Goal: Information Seeking & Learning: Learn about a topic

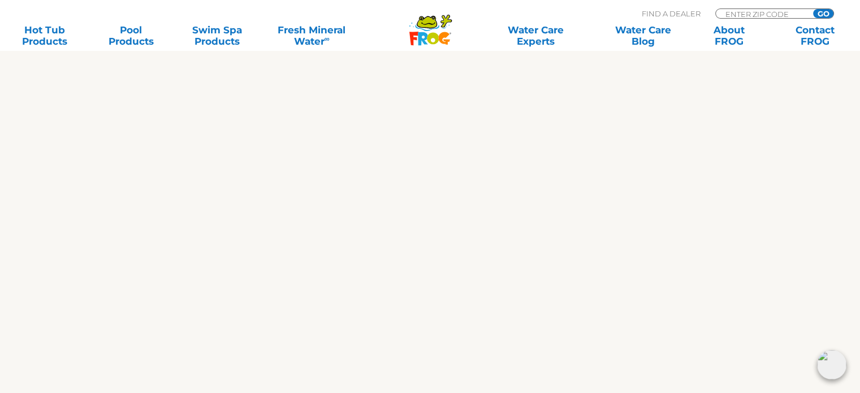
scroll to position [961, 0]
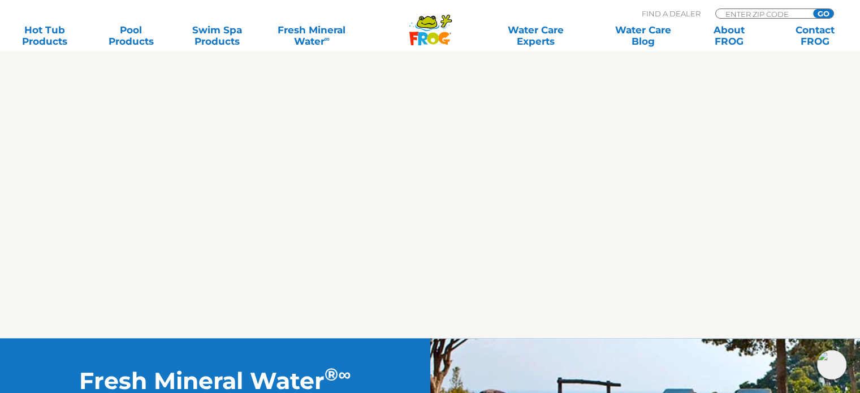
click at [832, 358] on img at bounding box center [831, 364] width 29 height 29
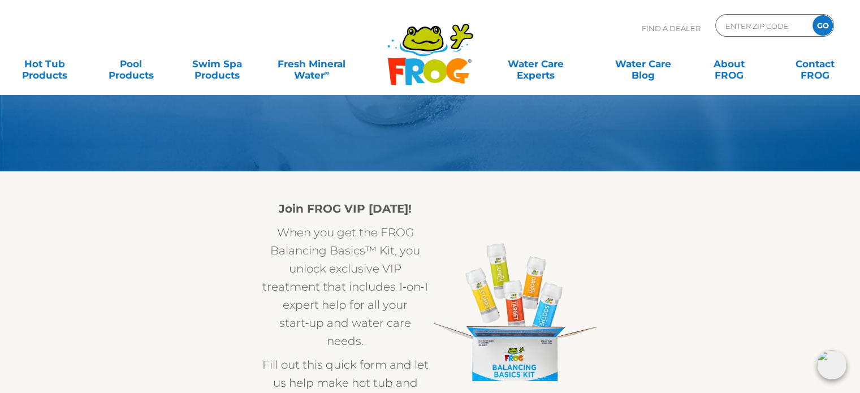
scroll to position [0, 0]
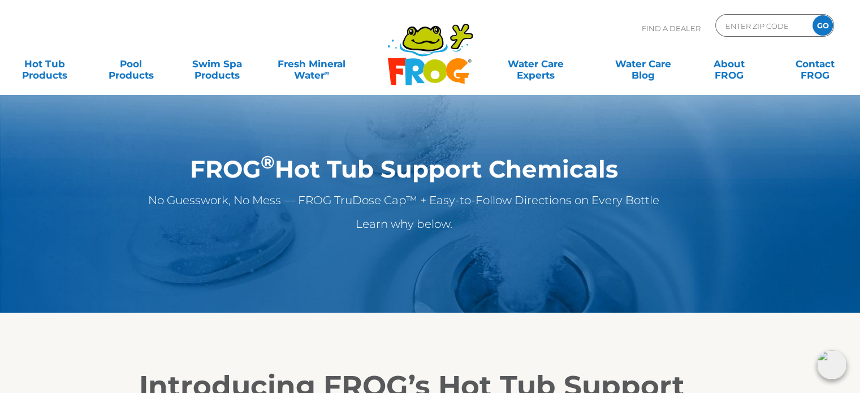
click at [427, 228] on p "Learn why below." at bounding box center [403, 224] width 609 height 18
click at [455, 225] on p "Learn why below." at bounding box center [403, 224] width 609 height 18
drag, startPoint x: 457, startPoint y: 225, endPoint x: 351, endPoint y: 226, distance: 105.7
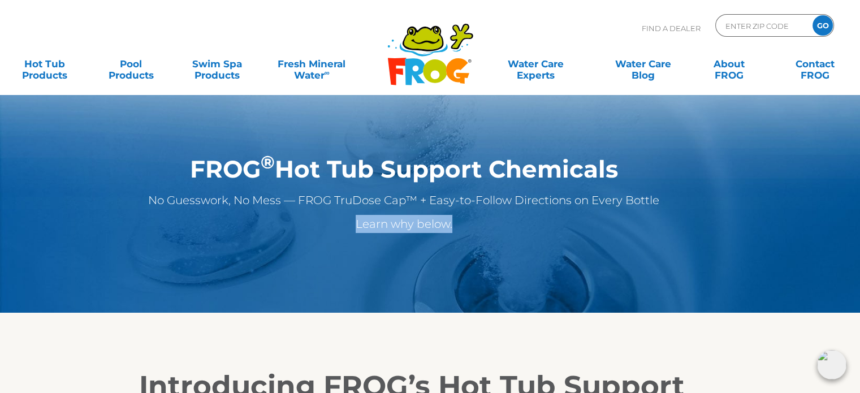
click at [351, 226] on p "Learn why below." at bounding box center [403, 224] width 609 height 18
copy p "Learn why below."
click at [445, 285] on section "FROG ® Hot Tub Support Chemicals No Guesswork, No Mess — FROG TruDose Cap™ + Ea…" at bounding box center [430, 156] width 860 height 313
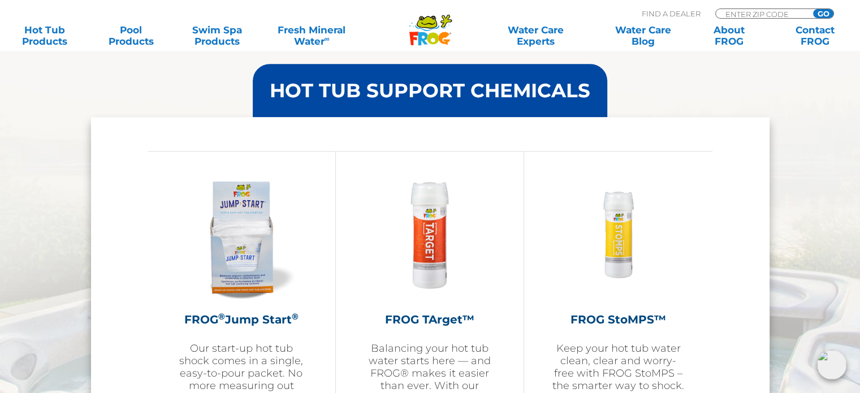
scroll to position [1300, 0]
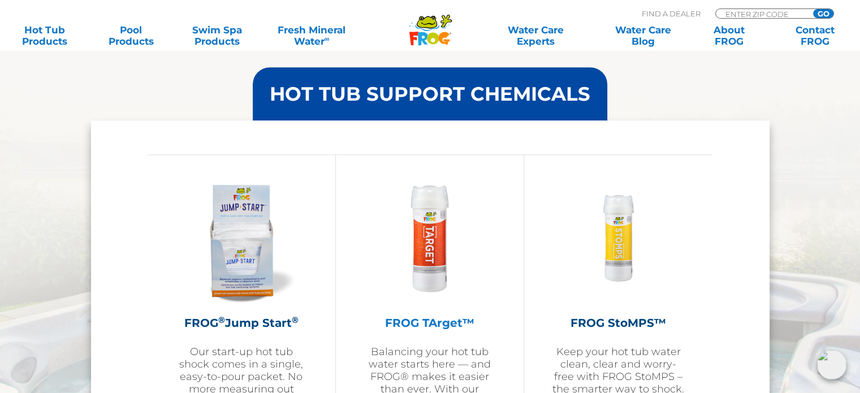
click at [437, 230] on img at bounding box center [429, 237] width 131 height 131
click at [615, 253] on img at bounding box center [618, 237] width 88 height 131
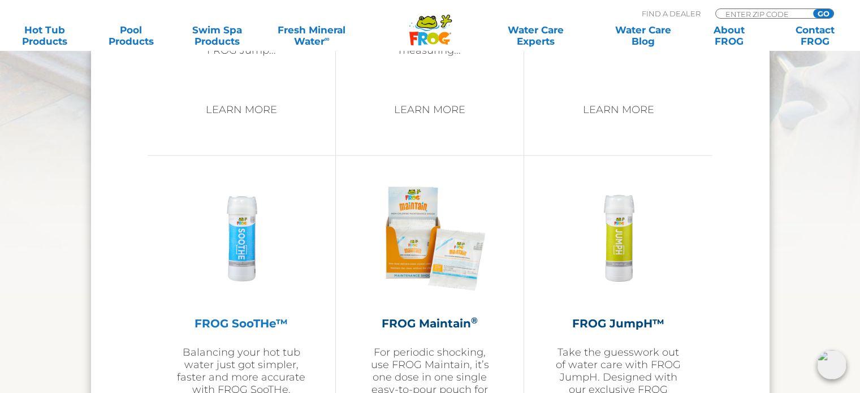
scroll to position [1695, 0]
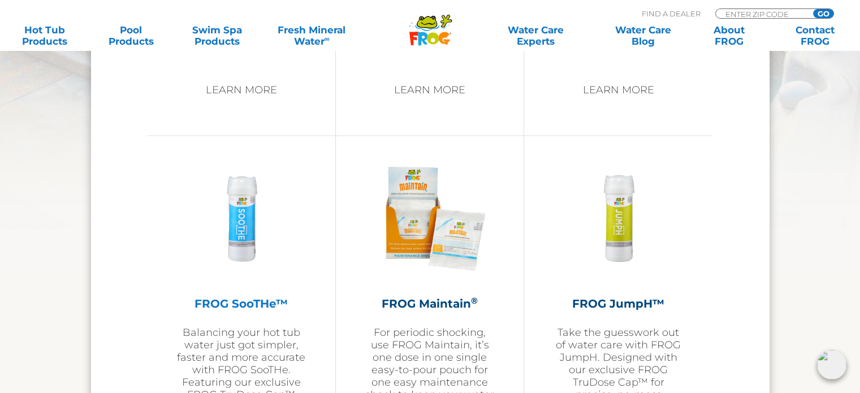
click at [238, 245] on img at bounding box center [241, 218] width 88 height 131
click at [615, 235] on img at bounding box center [618, 218] width 88 height 131
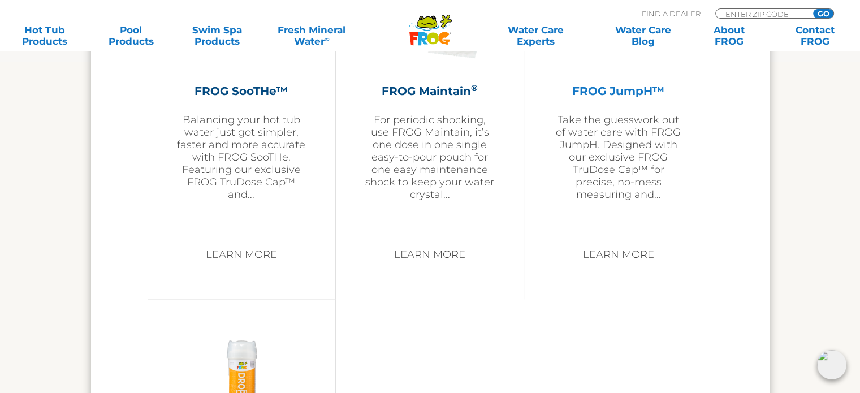
scroll to position [2035, 0]
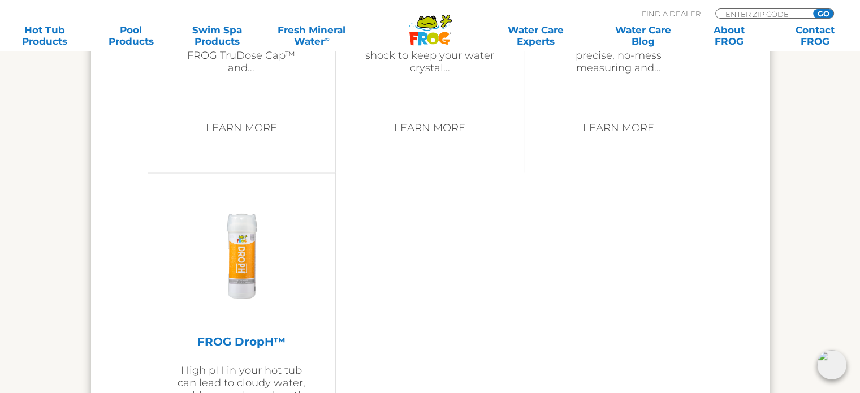
click at [246, 259] on img at bounding box center [241, 255] width 88 height 131
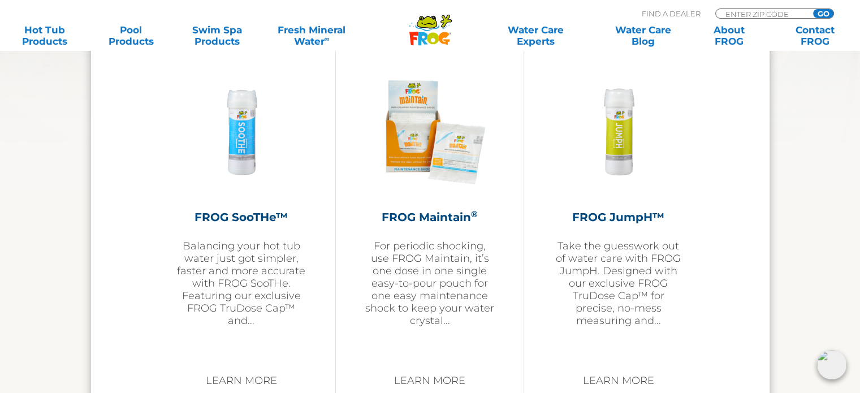
scroll to position [1469, 0]
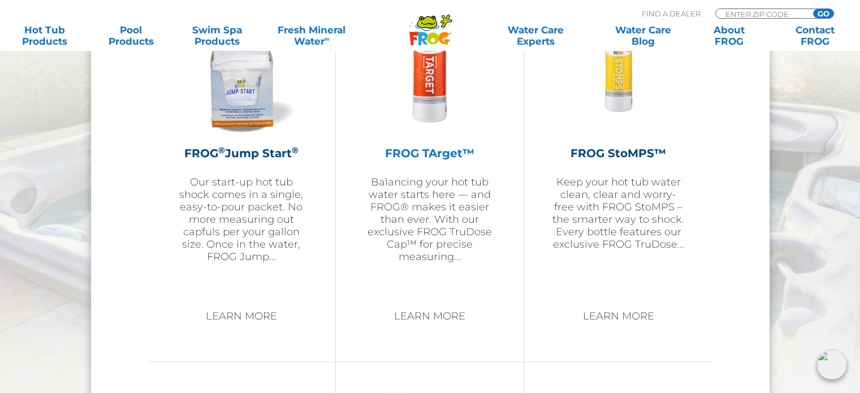
click at [438, 85] on img at bounding box center [429, 67] width 131 height 131
click at [622, 107] on img at bounding box center [618, 67] width 88 height 131
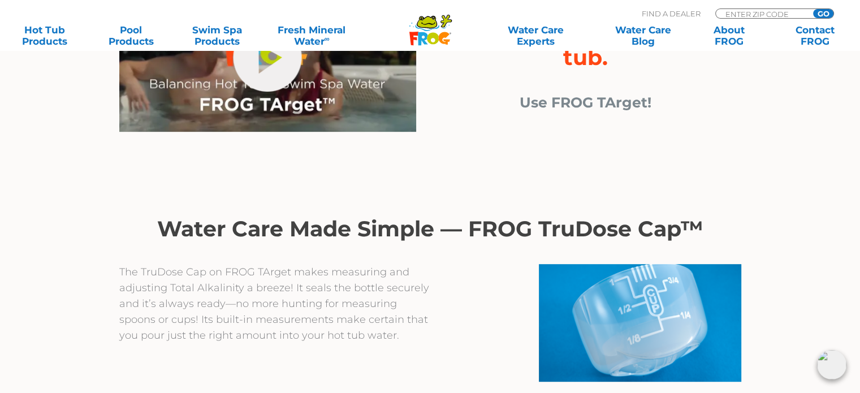
scroll to position [452, 0]
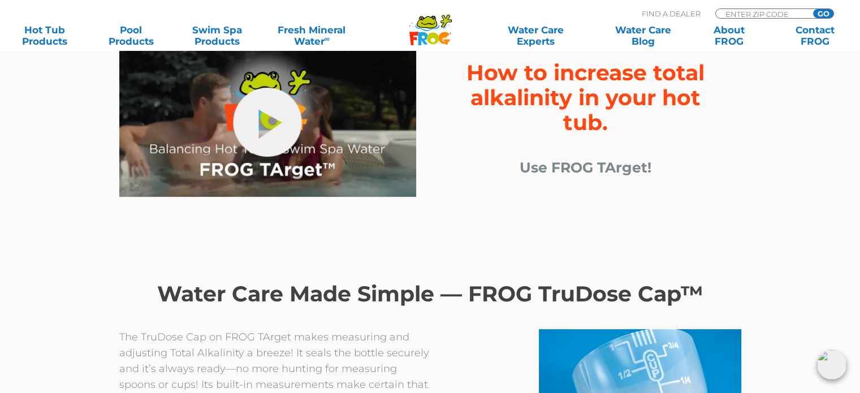
click at [583, 174] on span "Use FROG TArget!" at bounding box center [585, 167] width 132 height 17
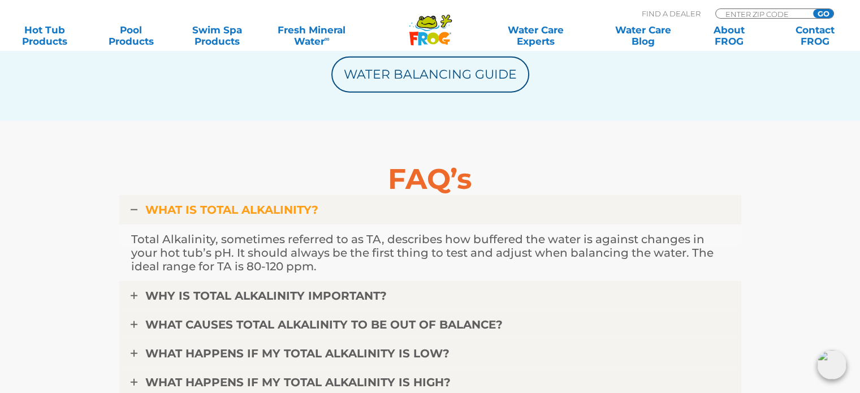
scroll to position [2769, 0]
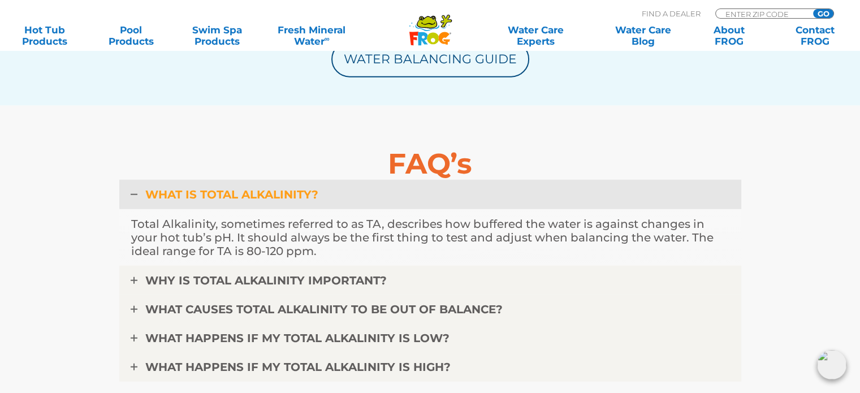
click at [346, 199] on link "WHAT IS TOTAL ALKALINITY?" at bounding box center [430, 194] width 622 height 29
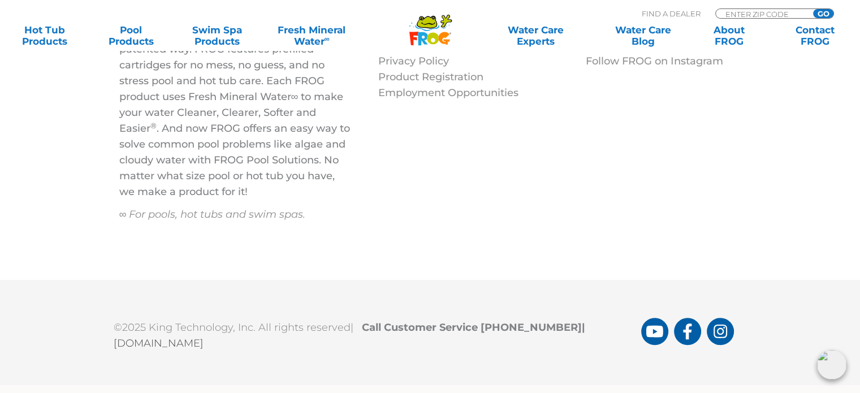
scroll to position [4919, 0]
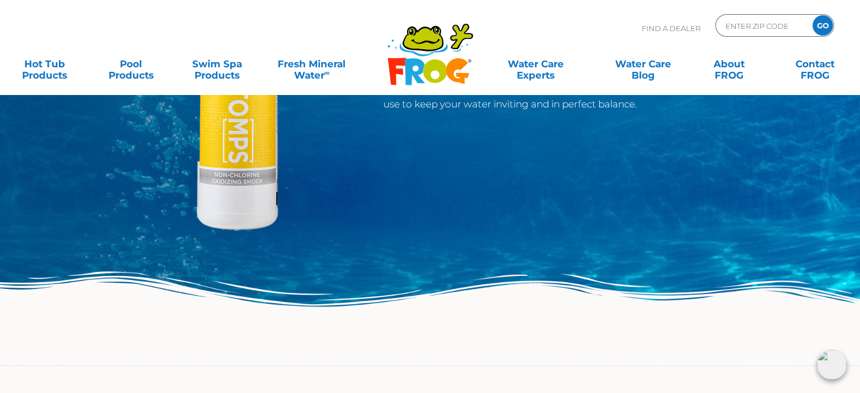
scroll to position [29, 0]
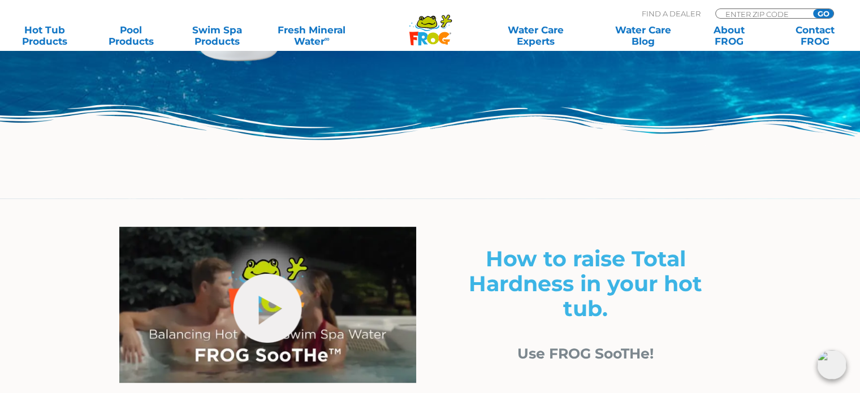
scroll to position [509, 0]
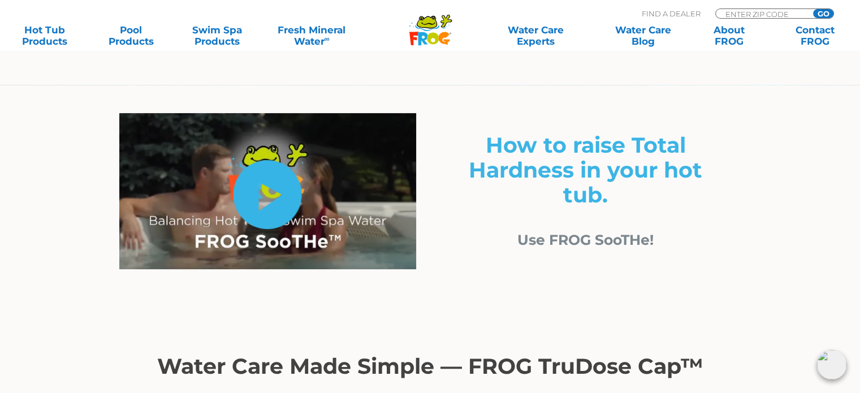
click at [266, 206] on link "hide-me" at bounding box center [267, 194] width 68 height 69
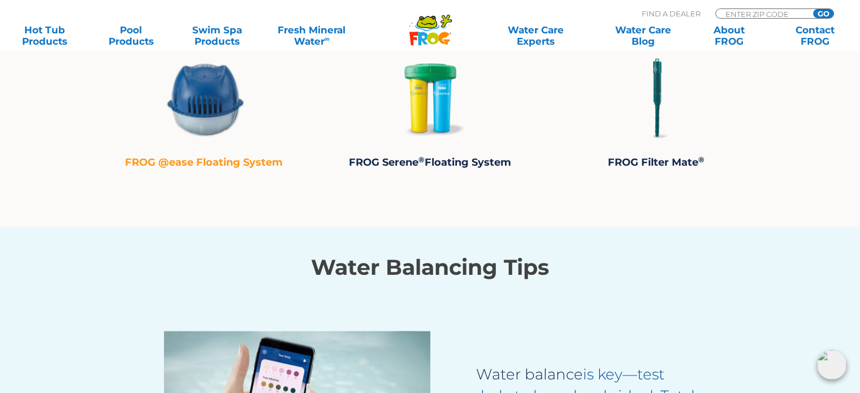
scroll to position [1808, 0]
click at [215, 124] on img at bounding box center [204, 97] width 85 height 85
click at [416, 97] on img at bounding box center [430, 97] width 85 height 85
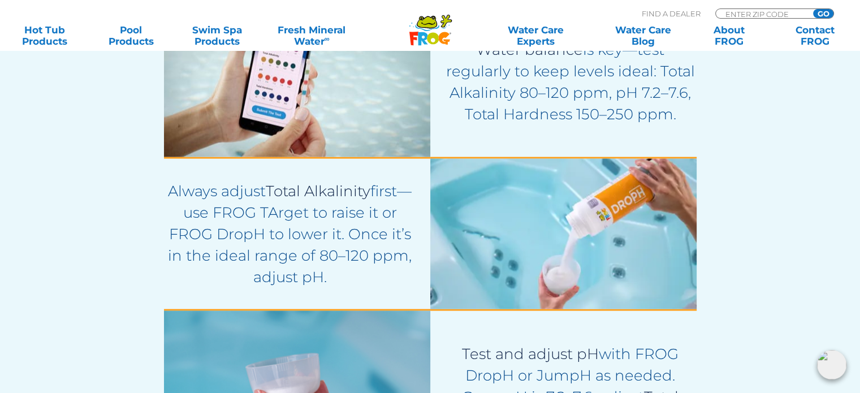
scroll to position [2148, 0]
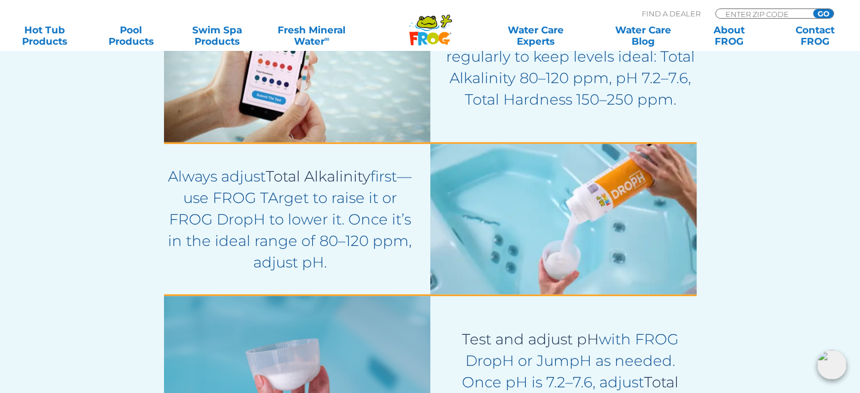
click at [385, 255] on p "Always adjust Total Alkalinity first—use FROG TArget to raise it or FROG DropH …" at bounding box center [290, 218] width 252 height 107
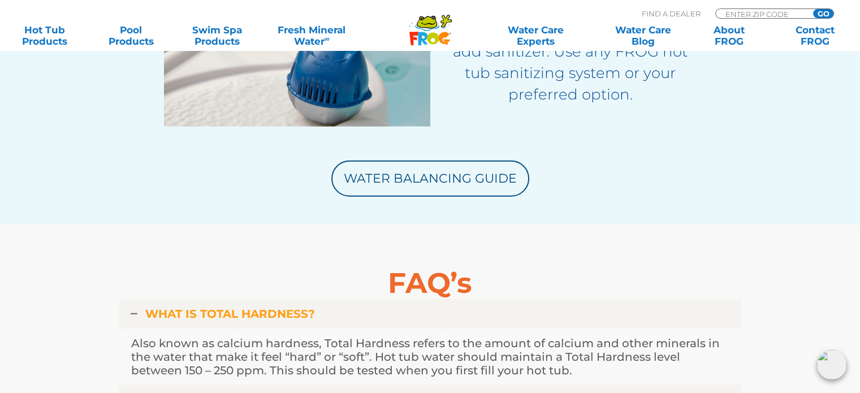
scroll to position [2769, 0]
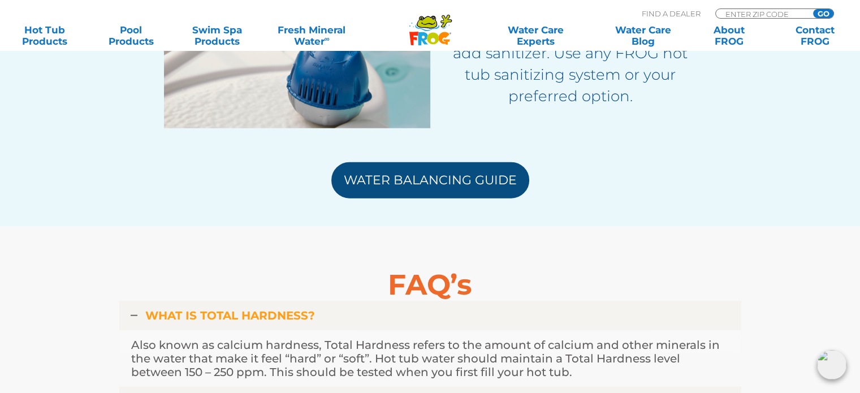
click at [423, 181] on link "Water Balancing Guide" at bounding box center [430, 180] width 198 height 36
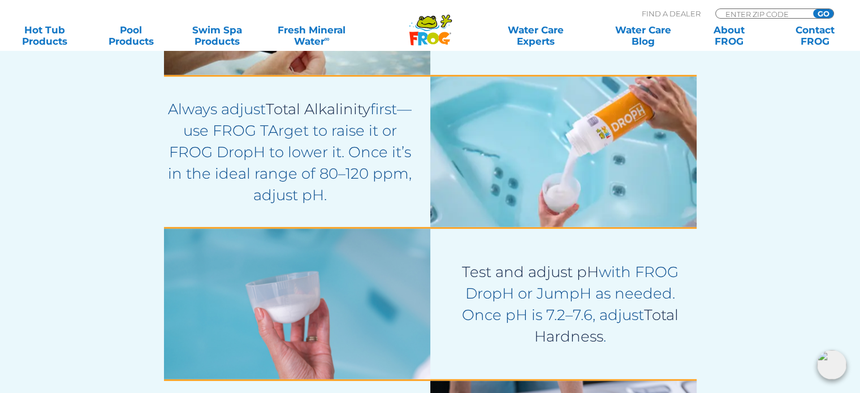
scroll to position [1978, 0]
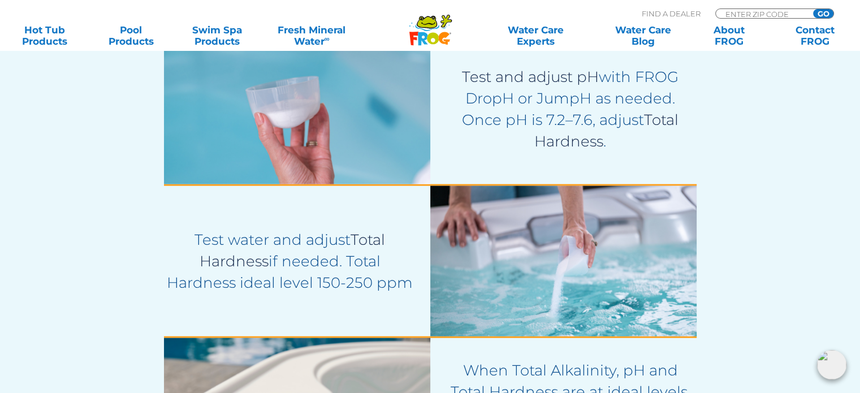
scroll to position [2713, 0]
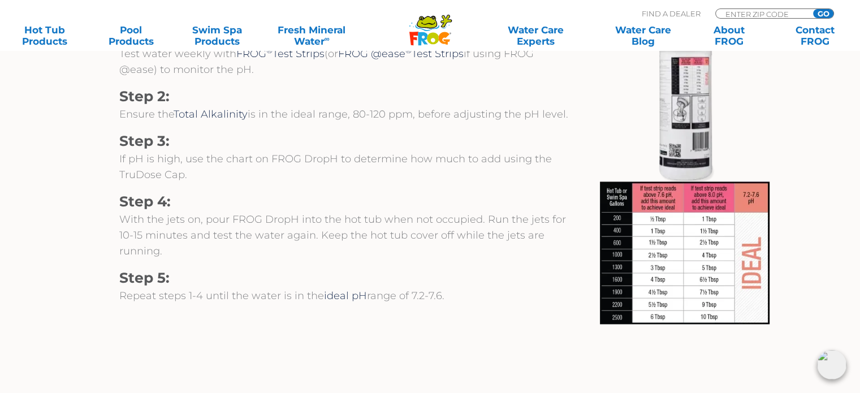
scroll to position [1300, 0]
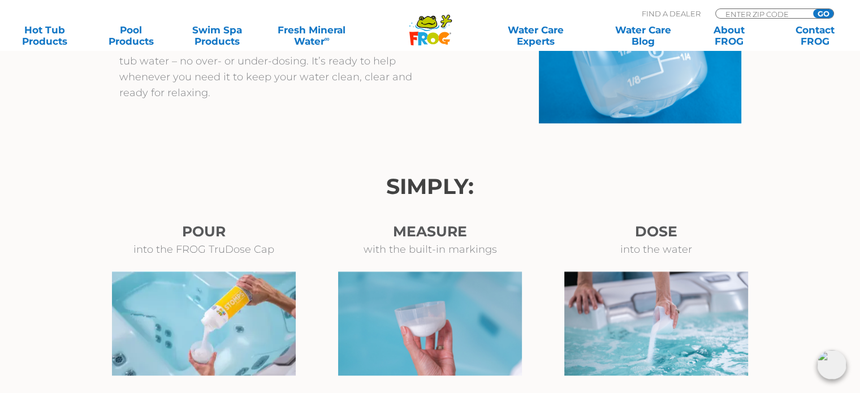
scroll to position [1187, 0]
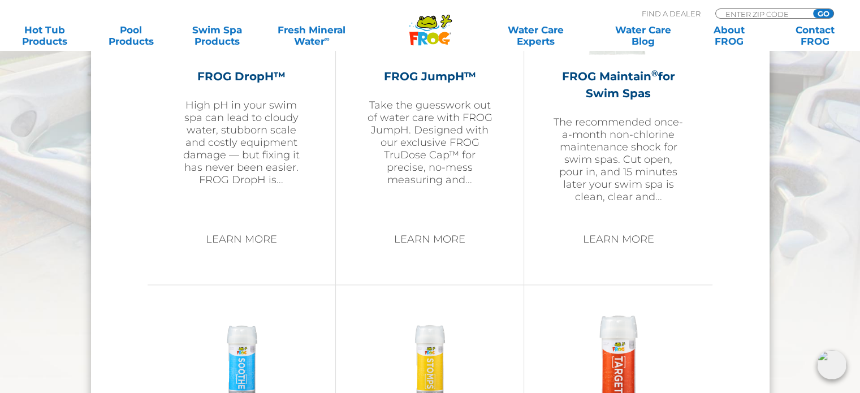
scroll to position [1391, 0]
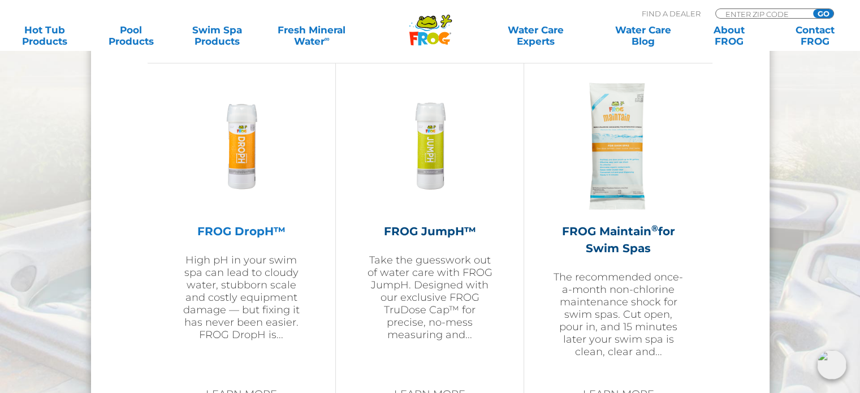
click at [233, 149] on img at bounding box center [241, 145] width 88 height 131
click at [423, 150] on img at bounding box center [430, 145] width 88 height 131
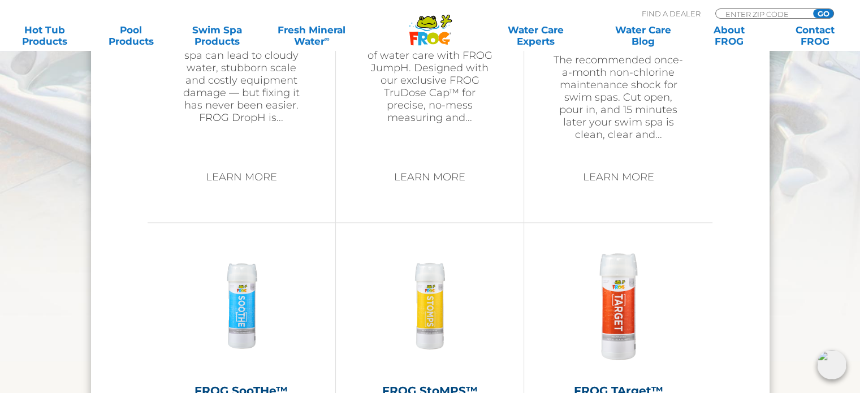
scroll to position [1617, 0]
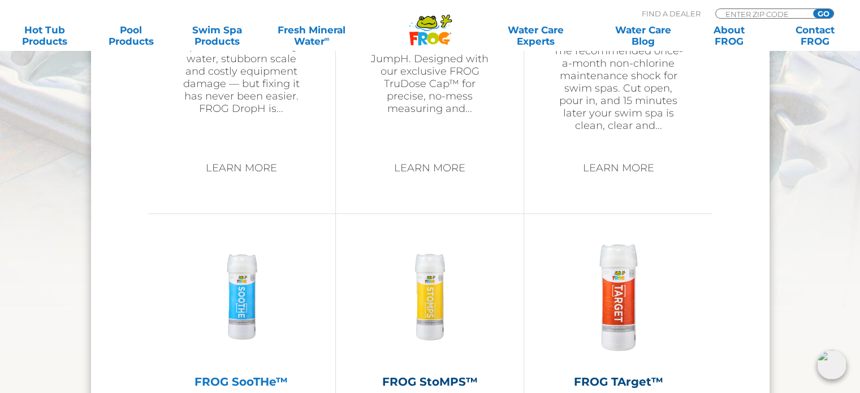
click at [237, 276] on img at bounding box center [241, 296] width 88 height 131
click at [402, 296] on img at bounding box center [430, 296] width 88 height 131
click at [604, 293] on img at bounding box center [618, 296] width 131 height 131
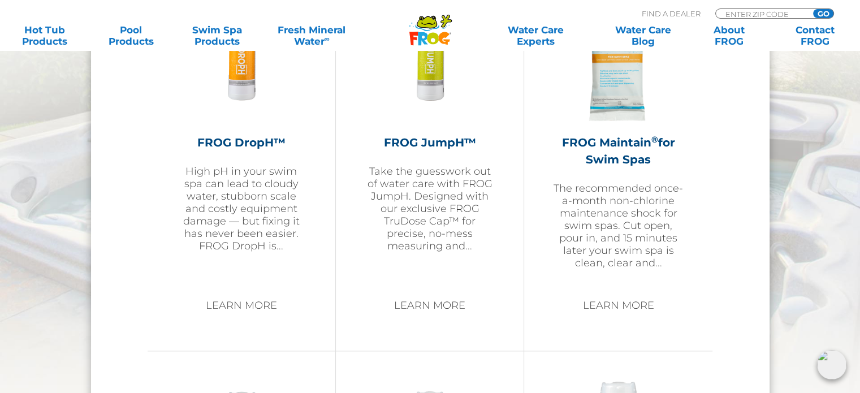
scroll to position [1674, 0]
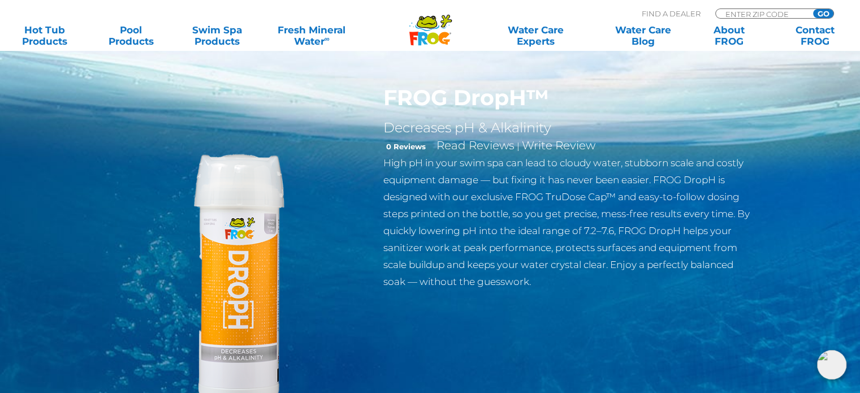
scroll to position [170, 0]
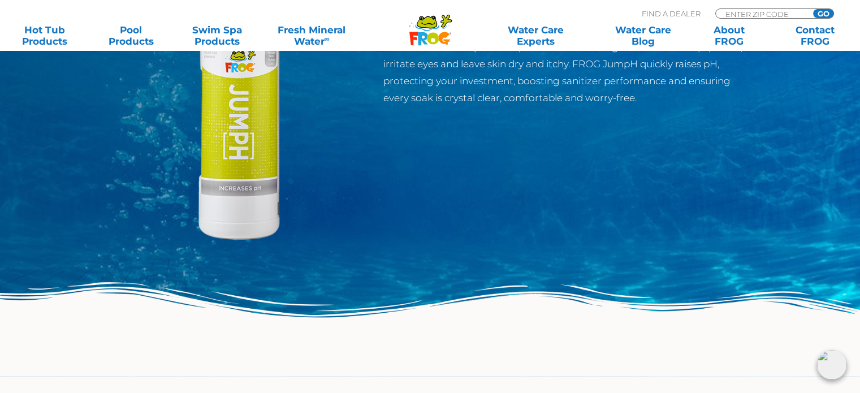
scroll to position [226, 0]
